Goal: Answer question/provide support: Share knowledge or assist other users

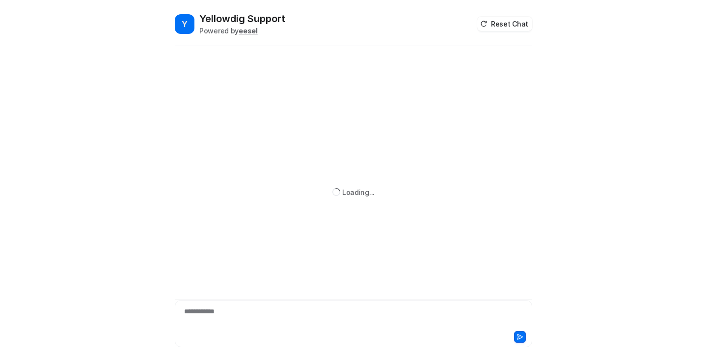
click at [262, 306] on div "**********" at bounding box center [353, 317] width 352 height 23
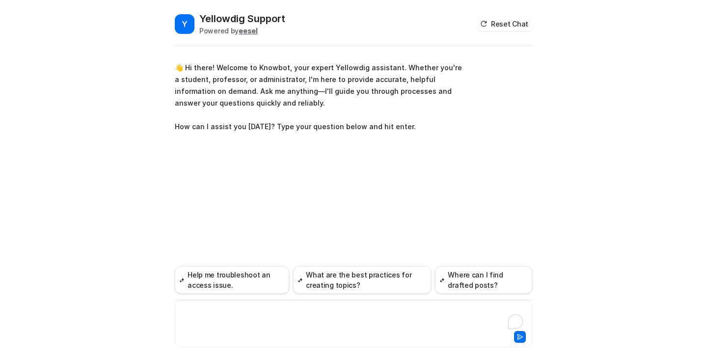
paste div "To enrich screen reader interactions, please activate Accessibility in Grammarl…"
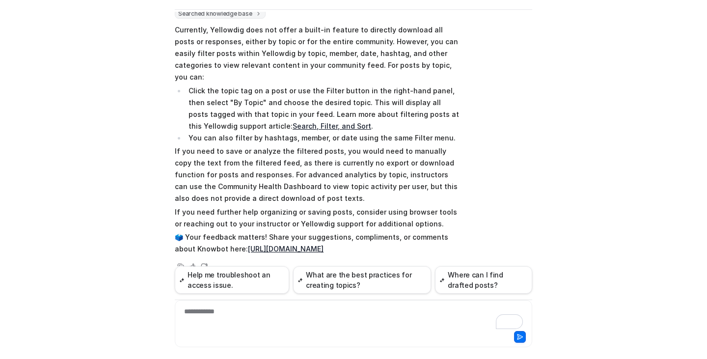
scroll to position [150, 0]
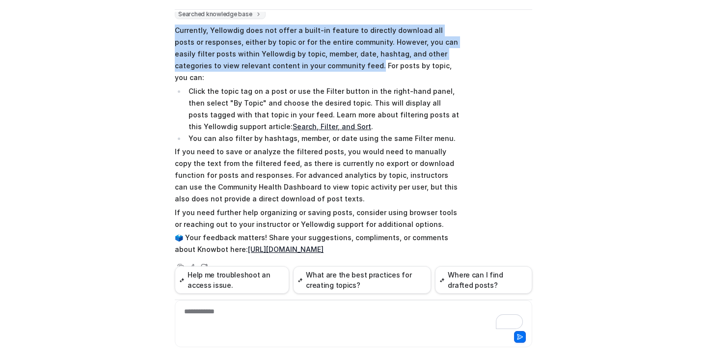
drag, startPoint x: 171, startPoint y: 30, endPoint x: 305, endPoint y: 62, distance: 137.4
click at [305, 62] on p "Currently, Yellowdig does not offer a built-in feature to directly download all…" at bounding box center [318, 54] width 287 height 59
copy p "Currently, Yellowdig does not offer a built-in feature to directly download all…"
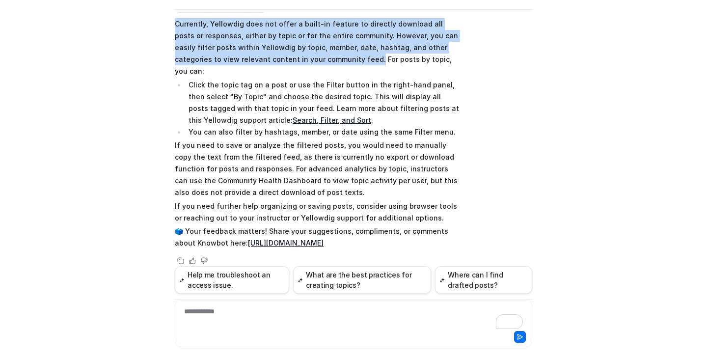
scroll to position [156, 0]
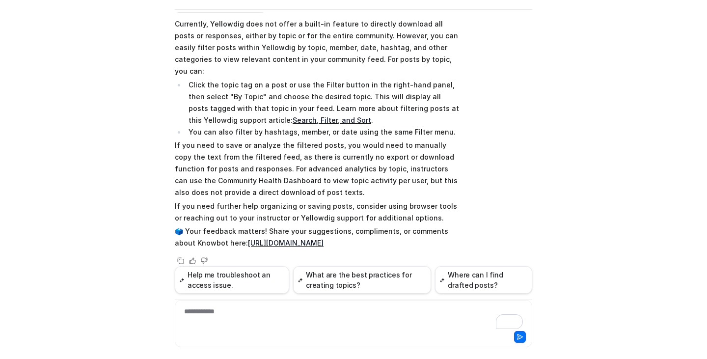
click at [268, 162] on p "If you need to save or analyze the filtered posts, you would need to manually c…" at bounding box center [318, 168] width 287 height 59
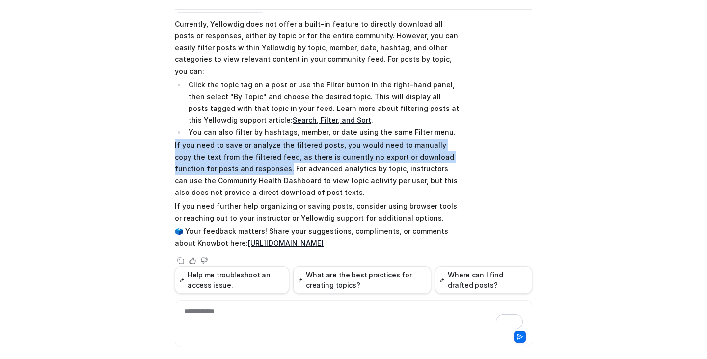
drag, startPoint x: 169, startPoint y: 135, endPoint x: 241, endPoint y: 156, distance: 75.0
click at [241, 156] on div "Y Yellowdig Support Powered by eesel Reset Chat 👋 Hi there! Welcome to Knowbot,…" at bounding box center [353, 148] width 373 height 347
copy p "If you need to save or analyze the filtered posts, you would need to manually c…"
